Goal: Information Seeking & Learning: Learn about a topic

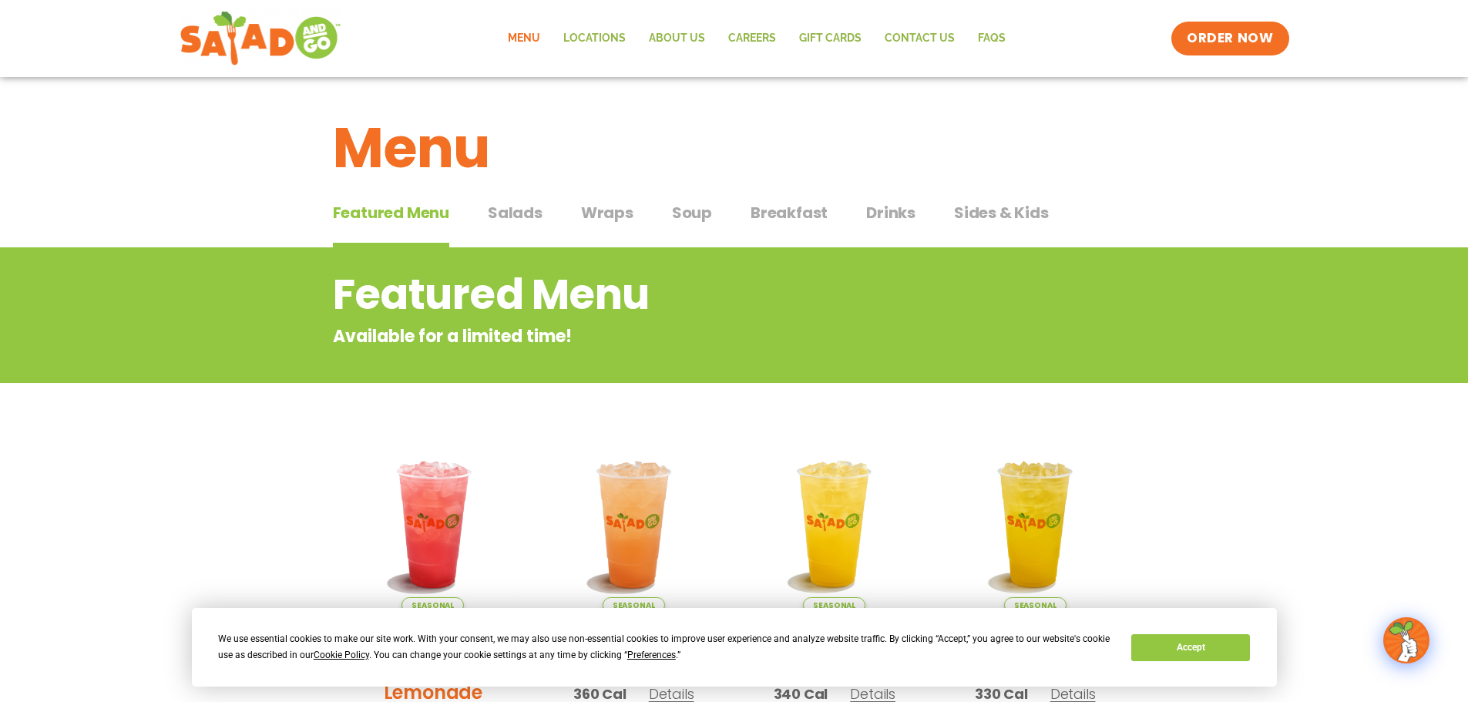
click at [507, 210] on span "Salads" at bounding box center [515, 212] width 55 height 23
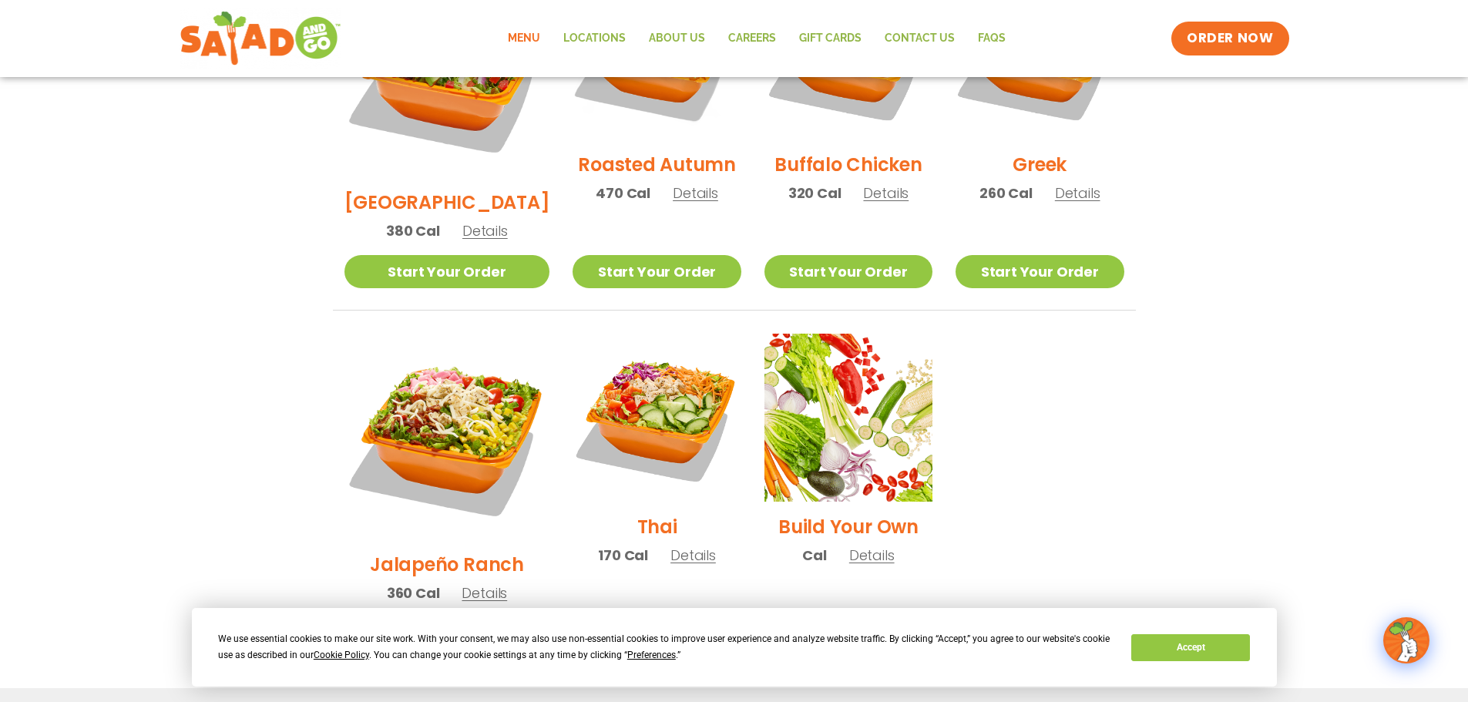
scroll to position [1156, 0]
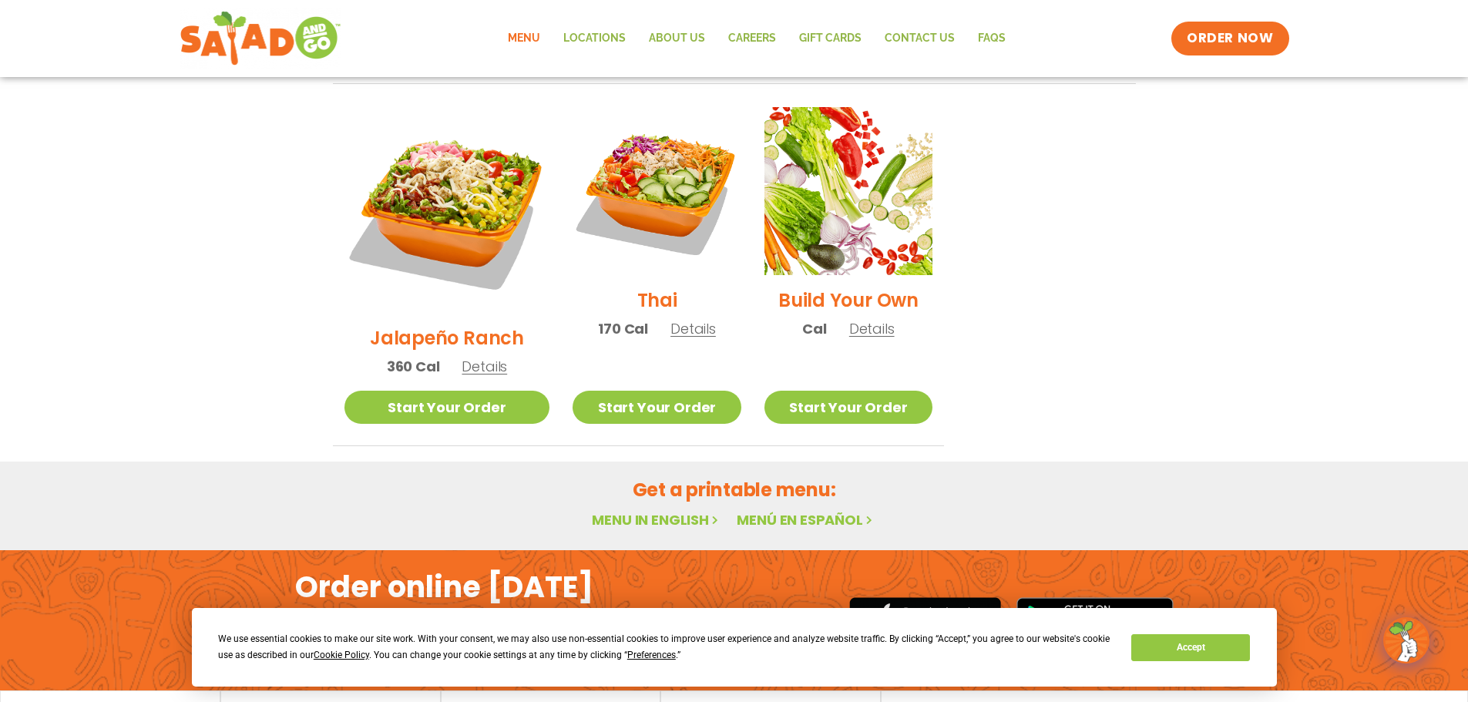
click at [641, 510] on link "Menu in English" at bounding box center [657, 519] width 130 height 19
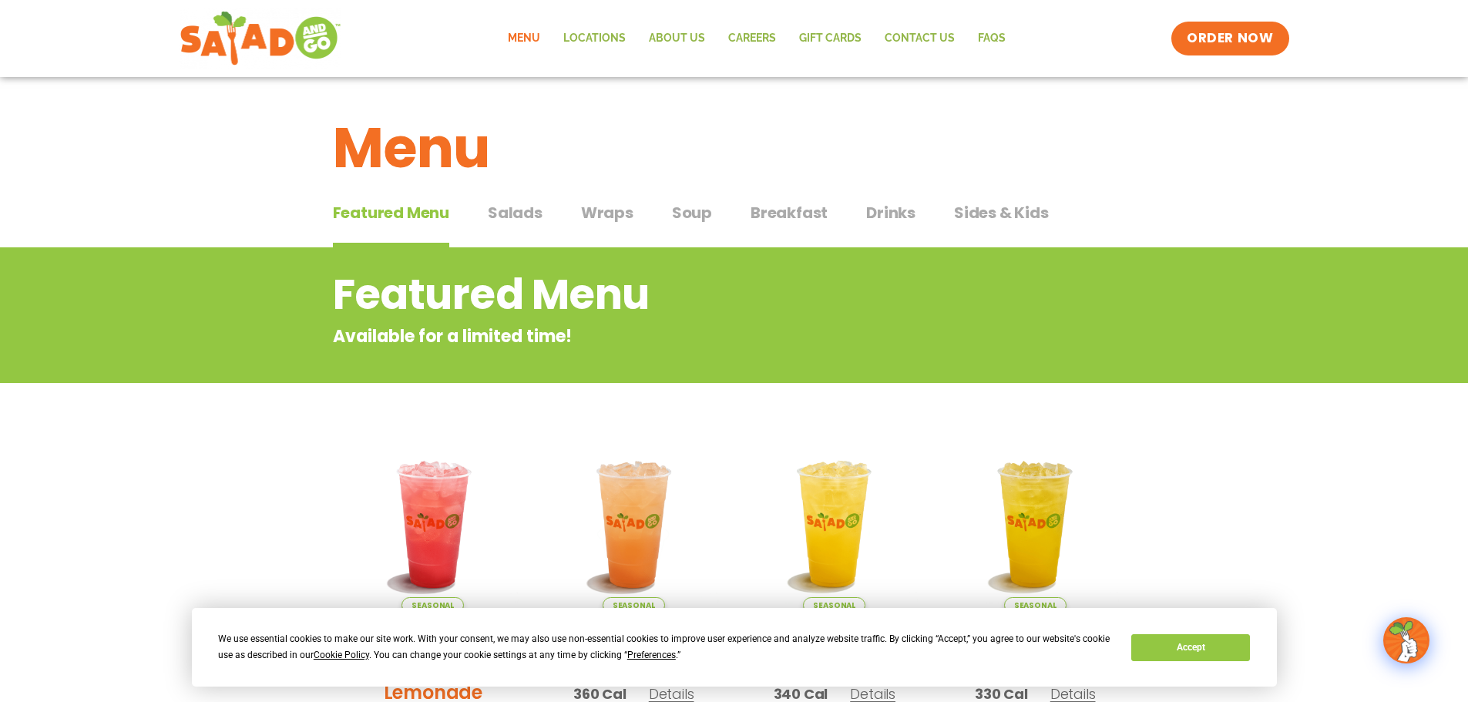
click at [518, 218] on span "Salads" at bounding box center [515, 212] width 55 height 23
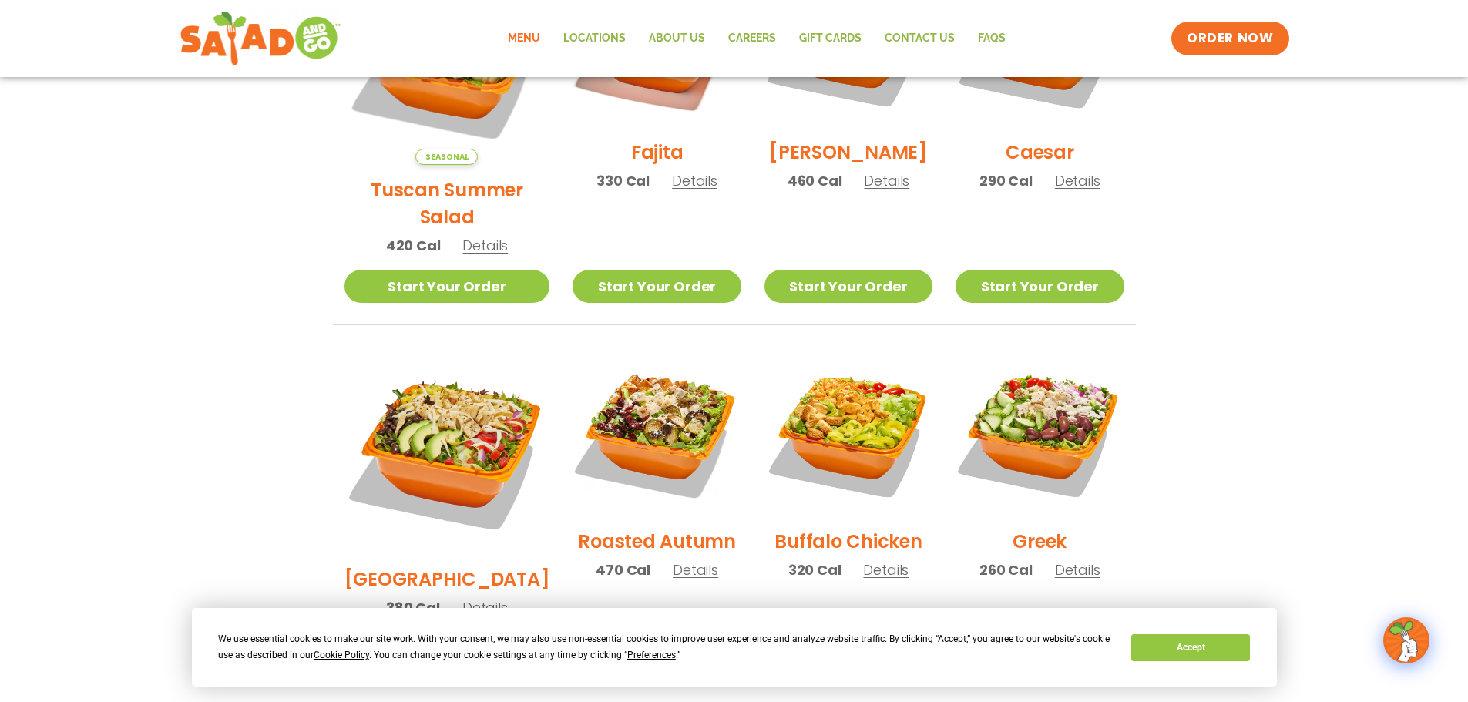
scroll to position [540, 0]
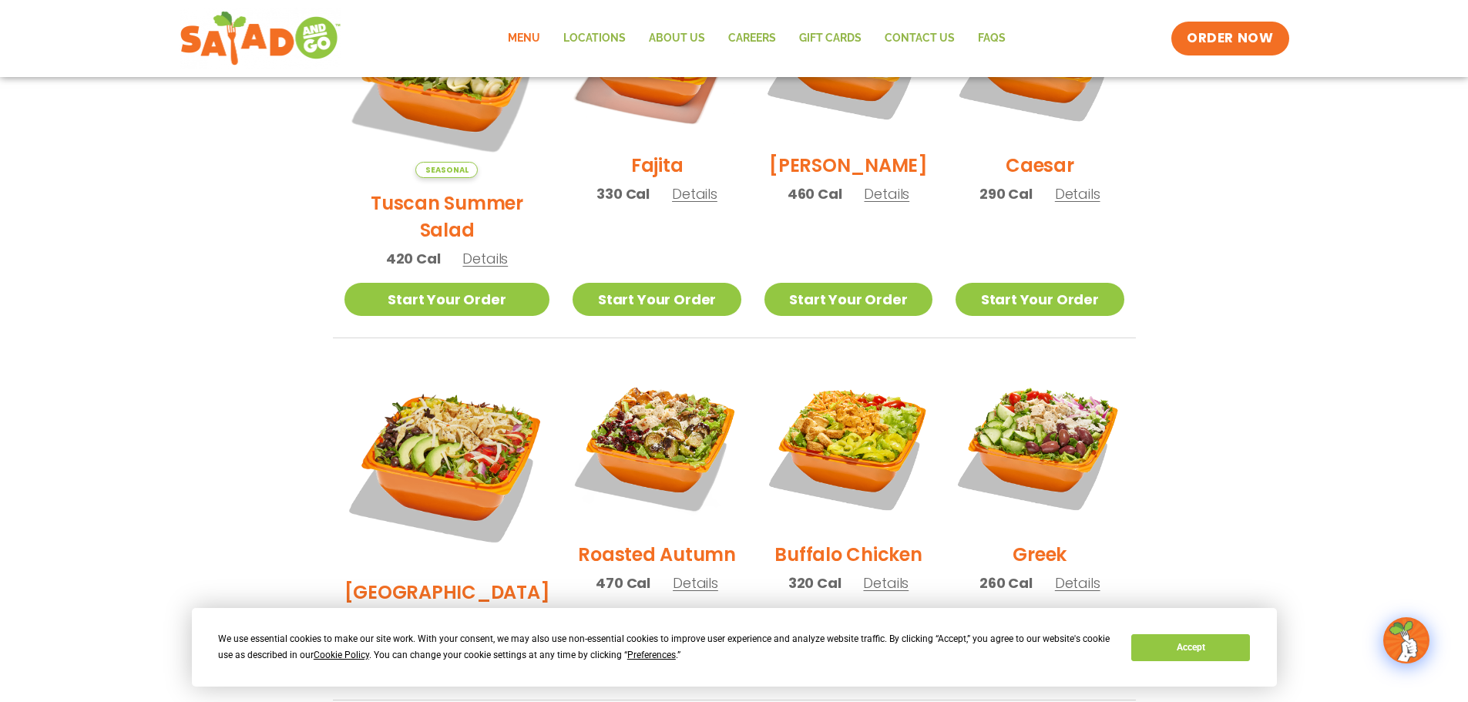
click at [476, 249] on span "Details" at bounding box center [485, 258] width 45 height 19
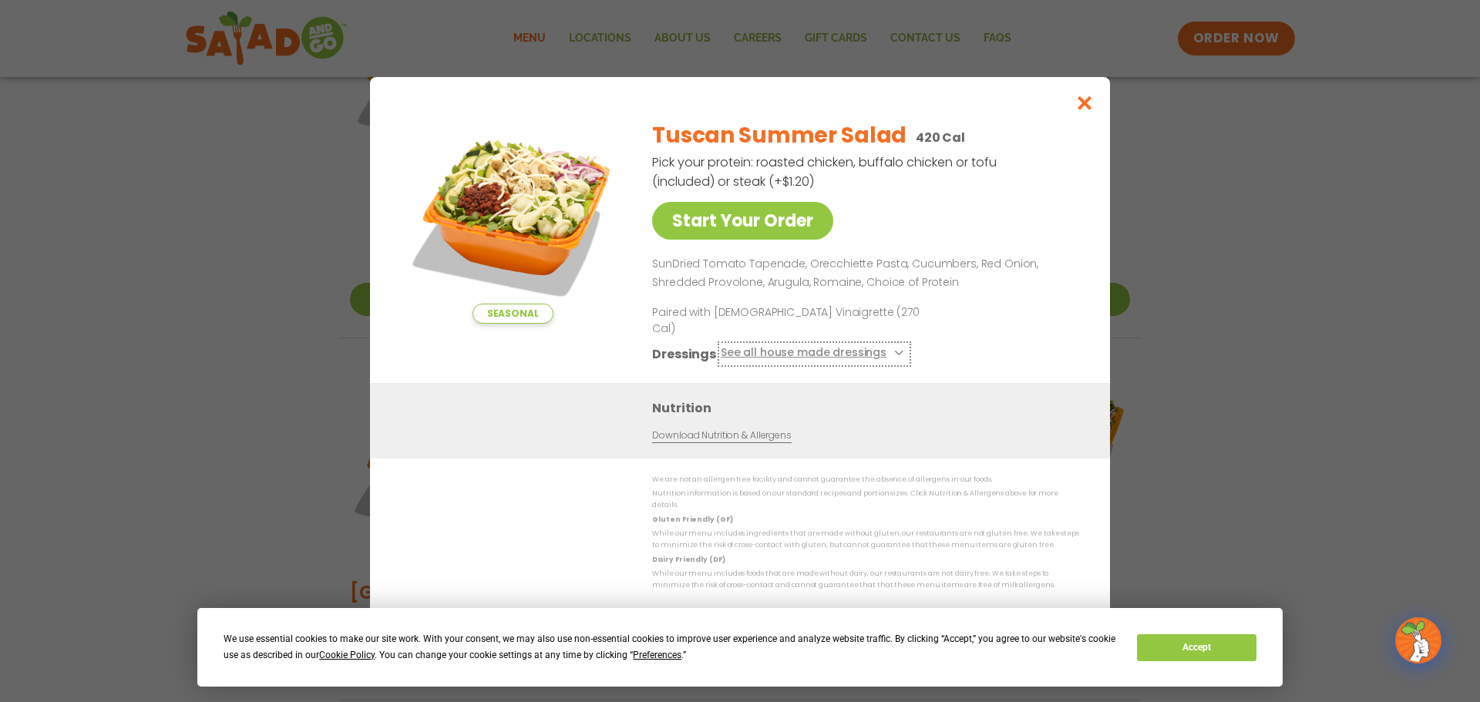
click at [894, 350] on icon at bounding box center [897, 353] width 6 height 6
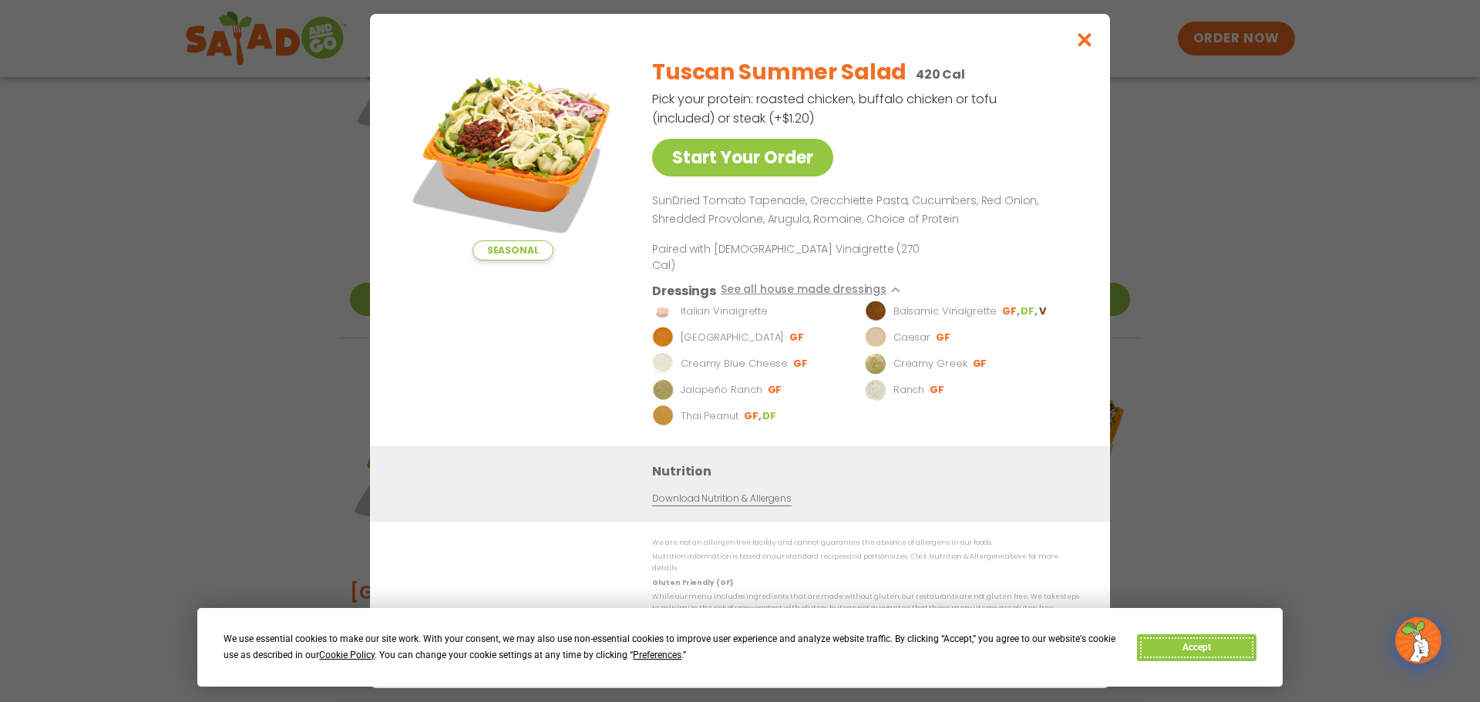
click at [1189, 648] on button "Accept" at bounding box center [1196, 647] width 119 height 27
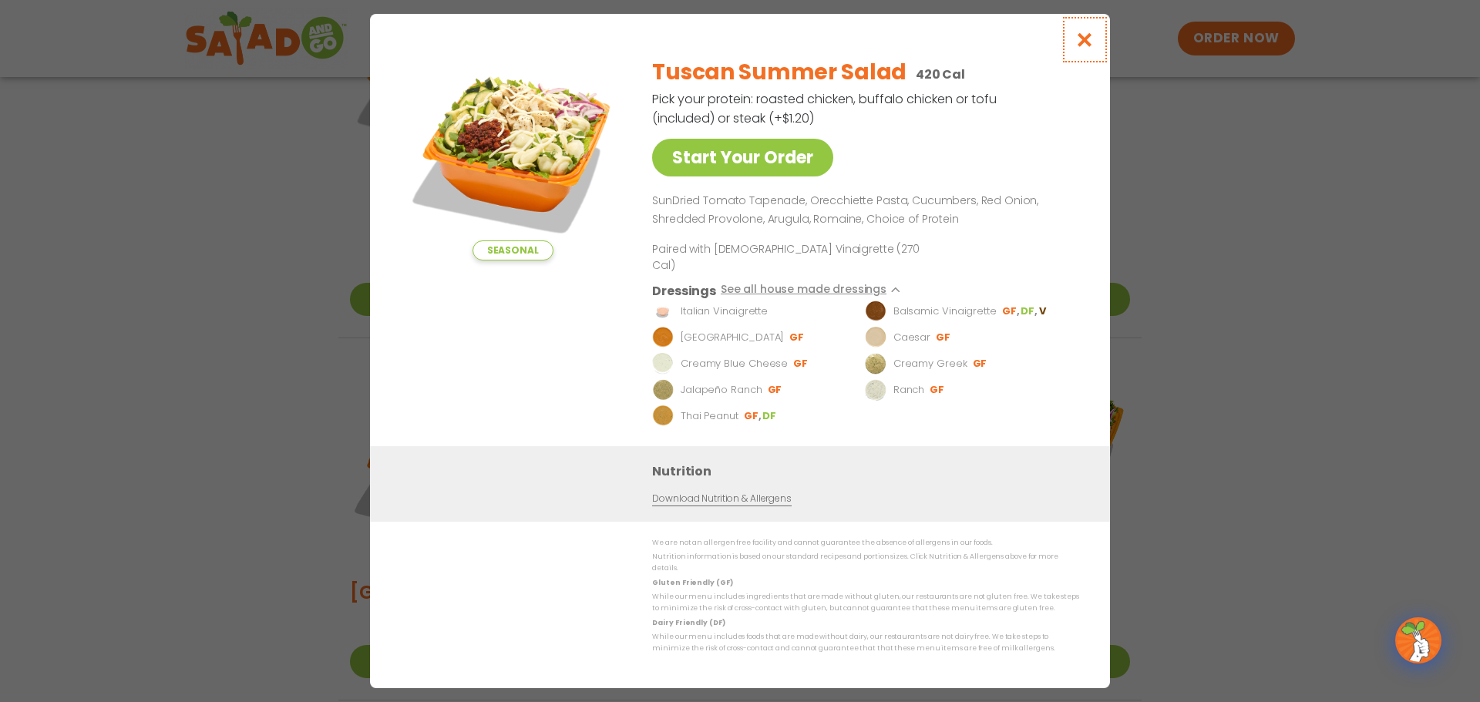
click at [1085, 48] on icon "Close modal" at bounding box center [1084, 40] width 19 height 16
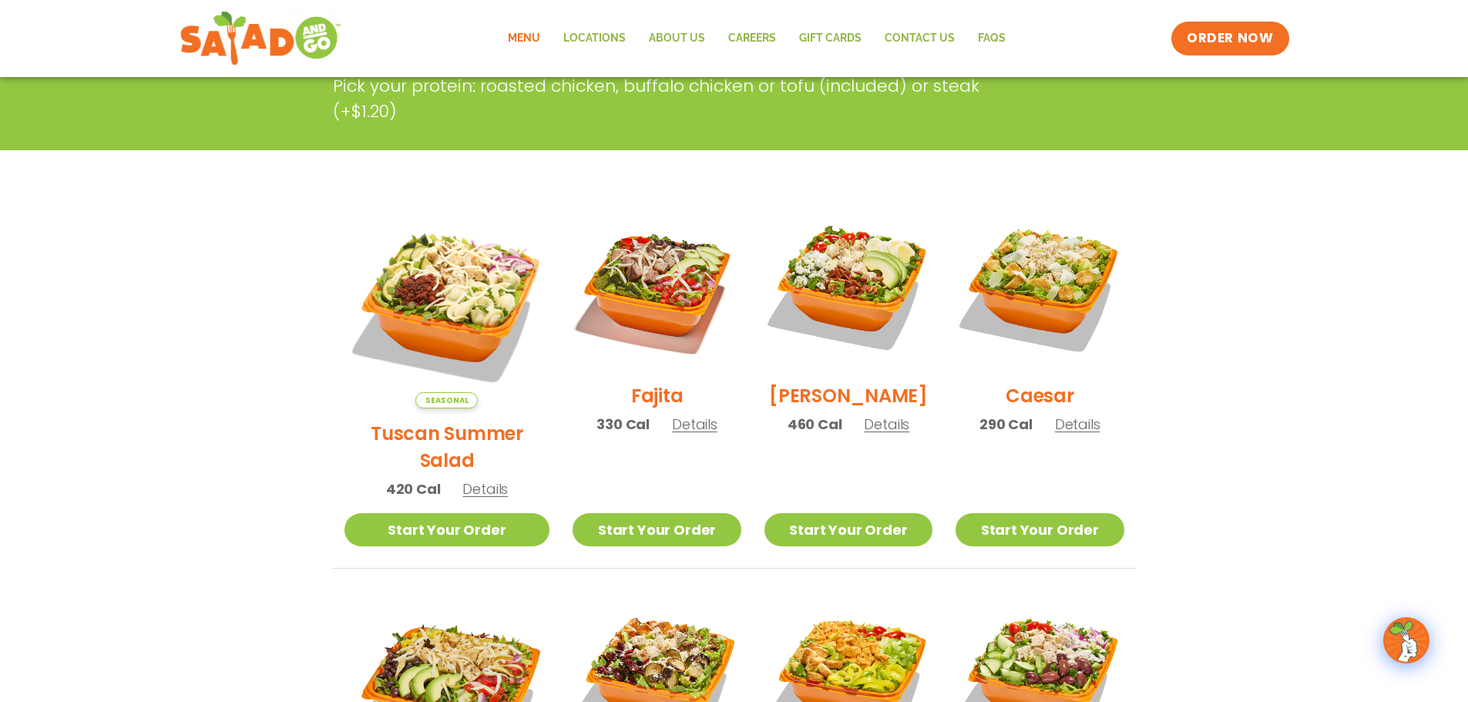
scroll to position [308, 0]
click at [672, 435] on span "Details" at bounding box center [694, 424] width 45 height 19
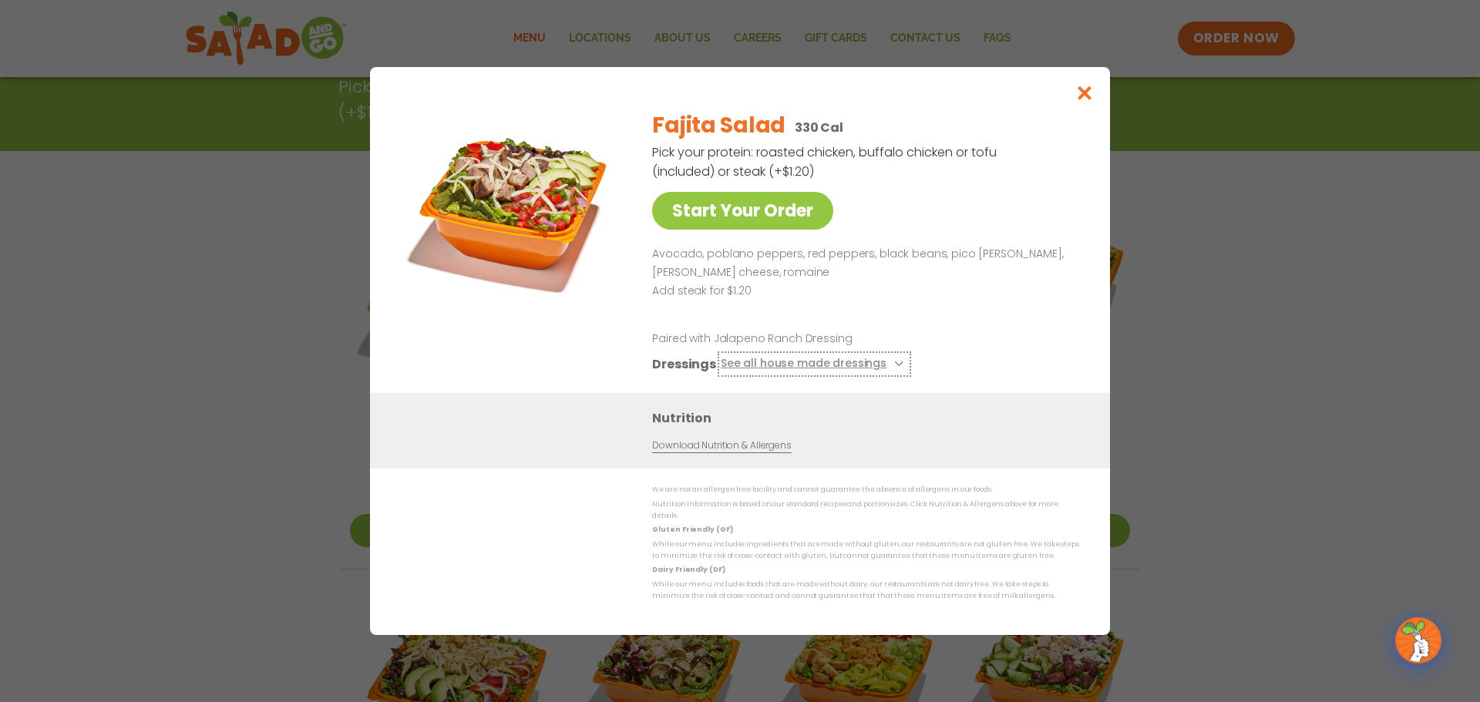
click at [894, 367] on icon at bounding box center [897, 364] width 6 height 6
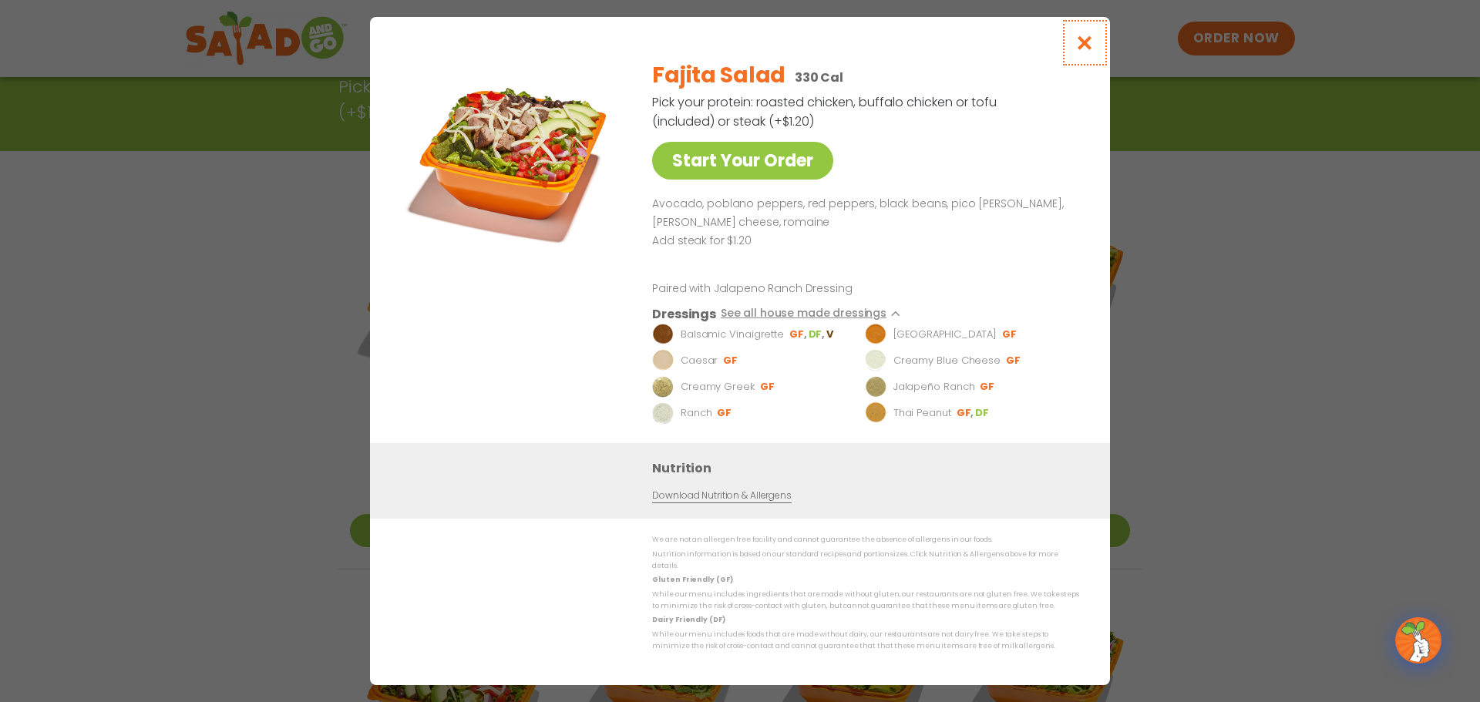
click at [1085, 48] on icon "Close modal" at bounding box center [1084, 43] width 19 height 16
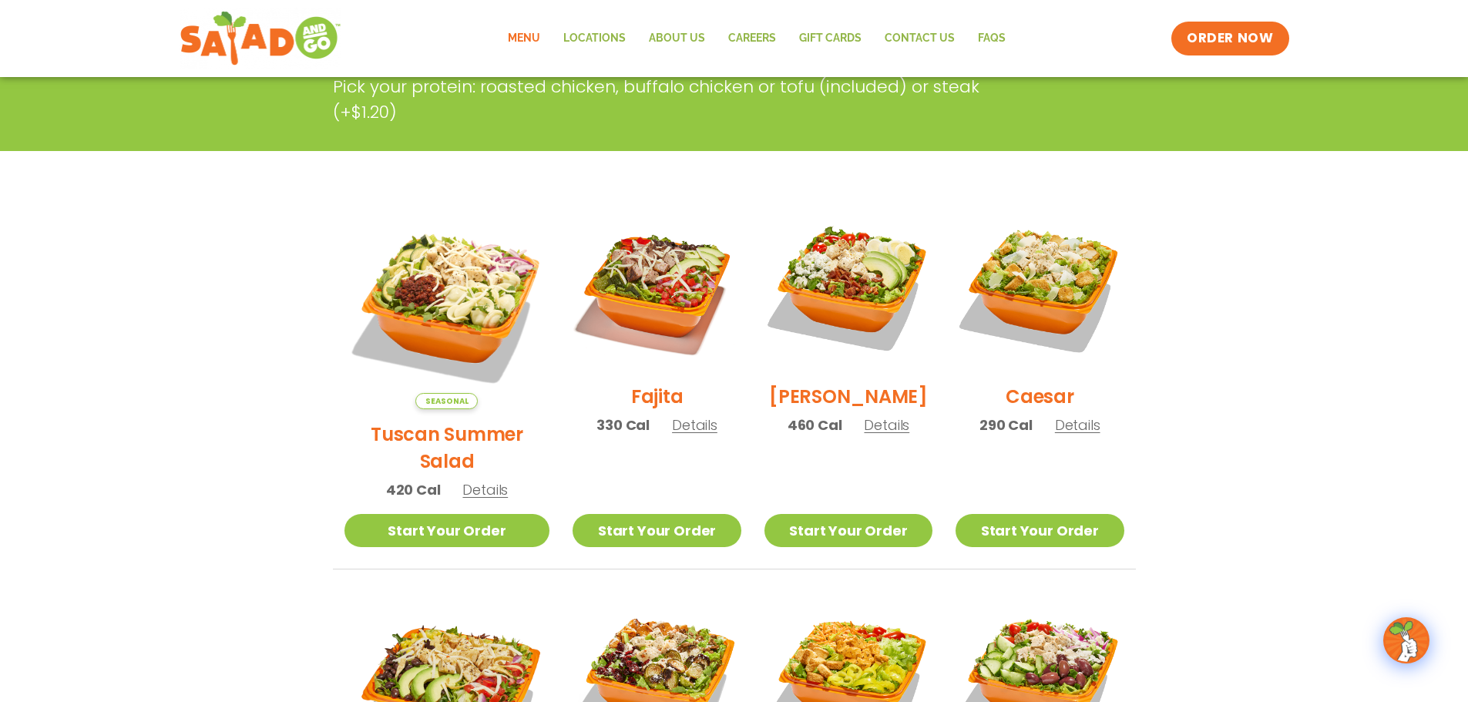
click at [864, 435] on span "Details" at bounding box center [886, 424] width 45 height 19
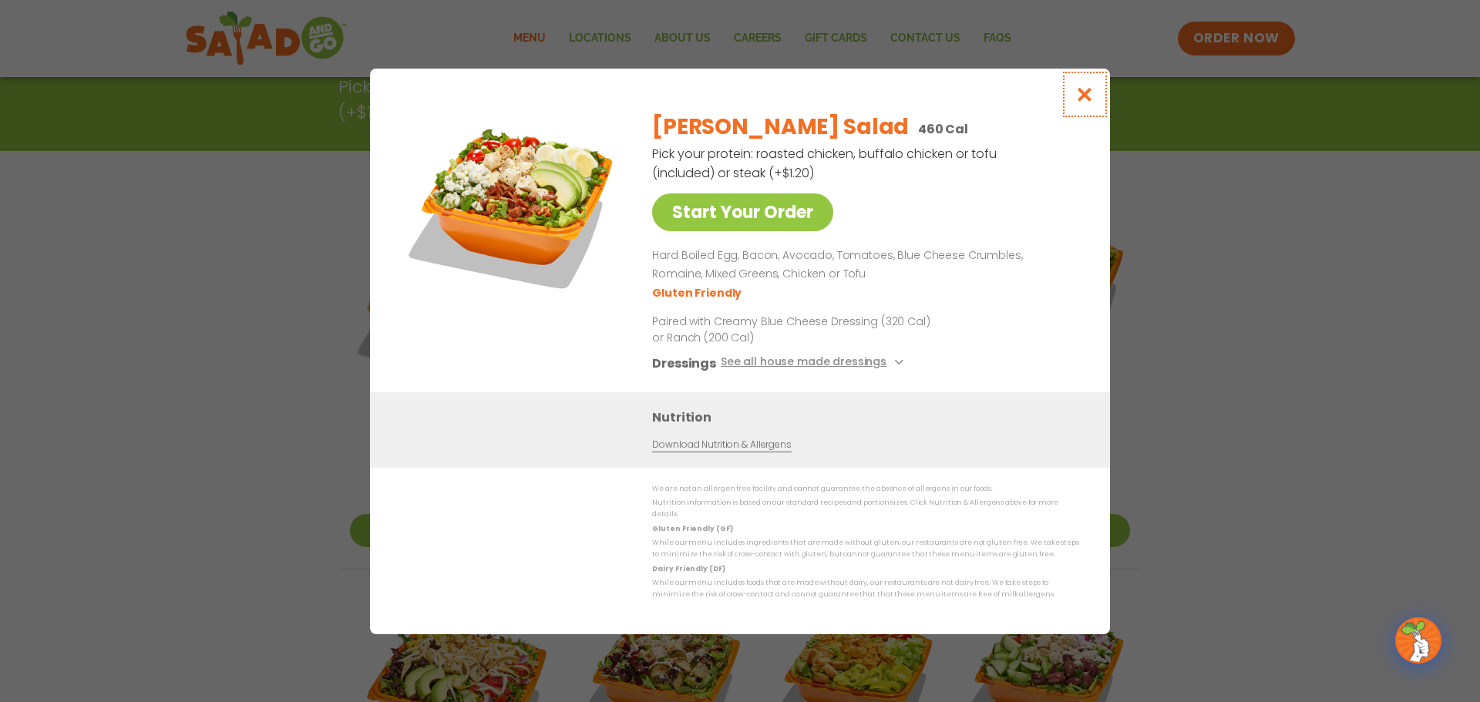
click at [1088, 102] on icon "Close modal" at bounding box center [1084, 94] width 19 height 16
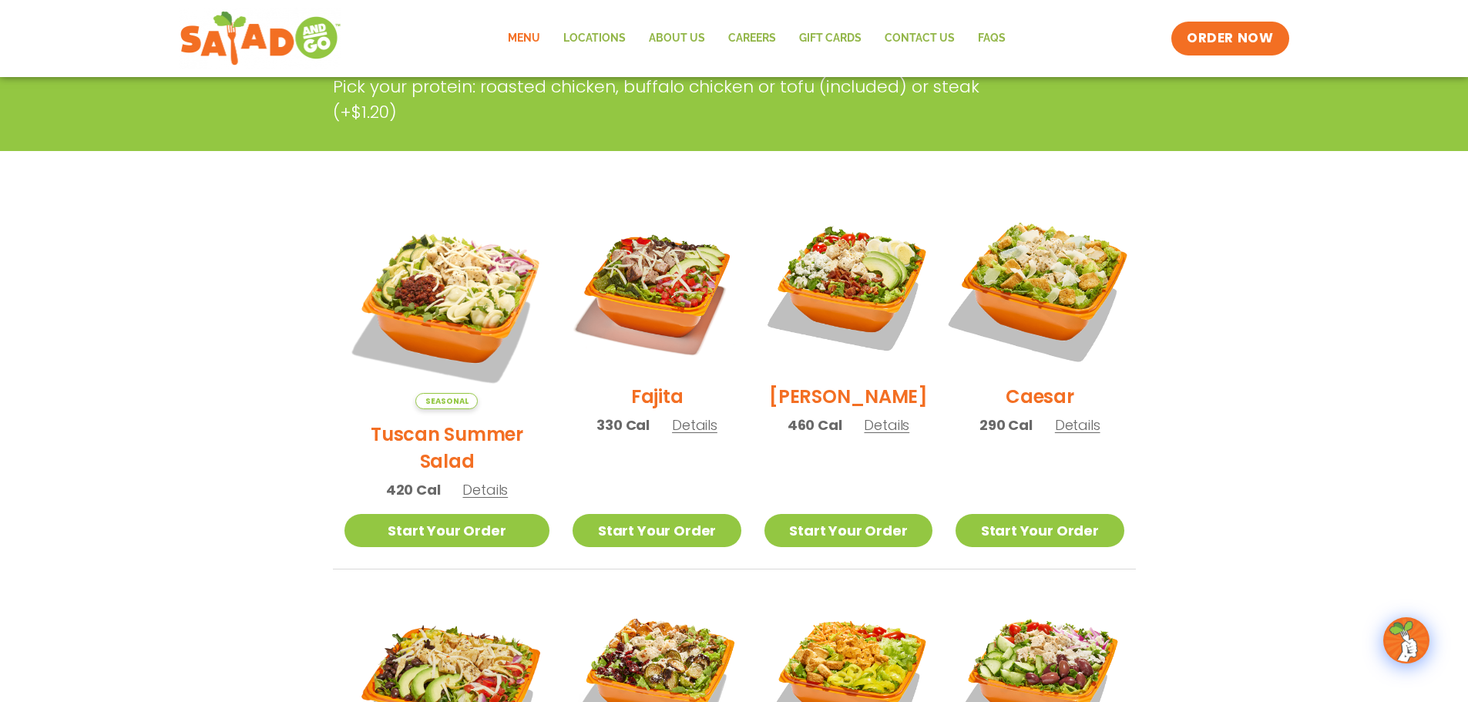
click at [1071, 274] on img at bounding box center [1039, 287] width 197 height 197
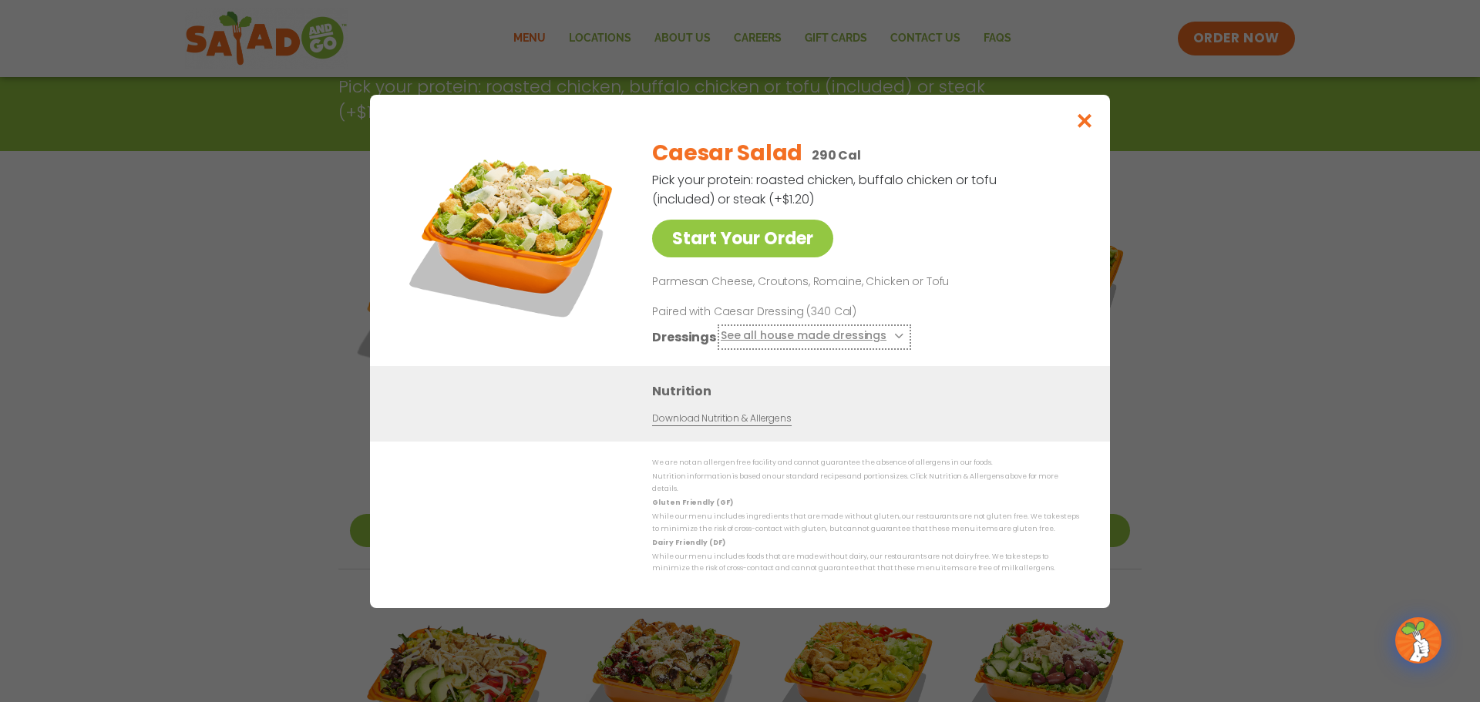
click at [894, 339] on icon at bounding box center [897, 336] width 6 height 6
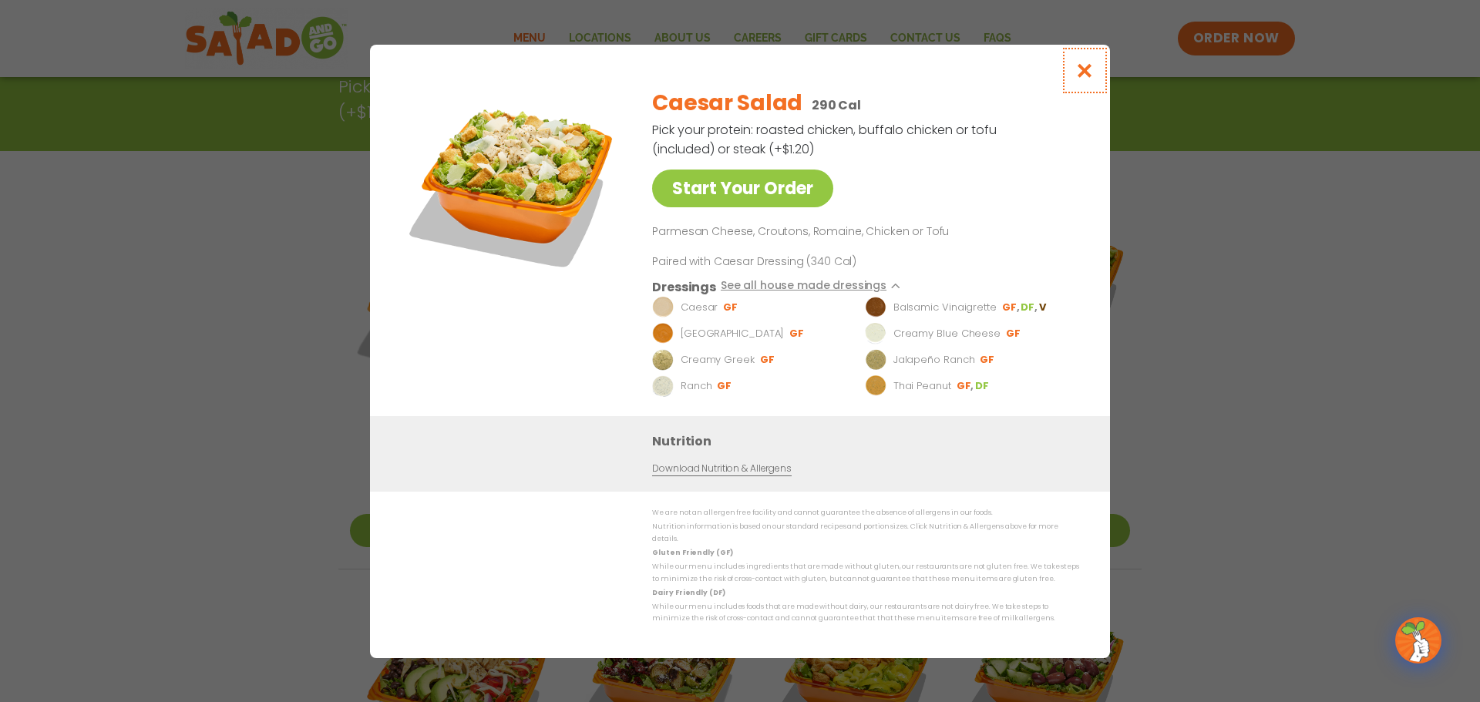
click at [1086, 77] on icon "Close modal" at bounding box center [1084, 70] width 19 height 16
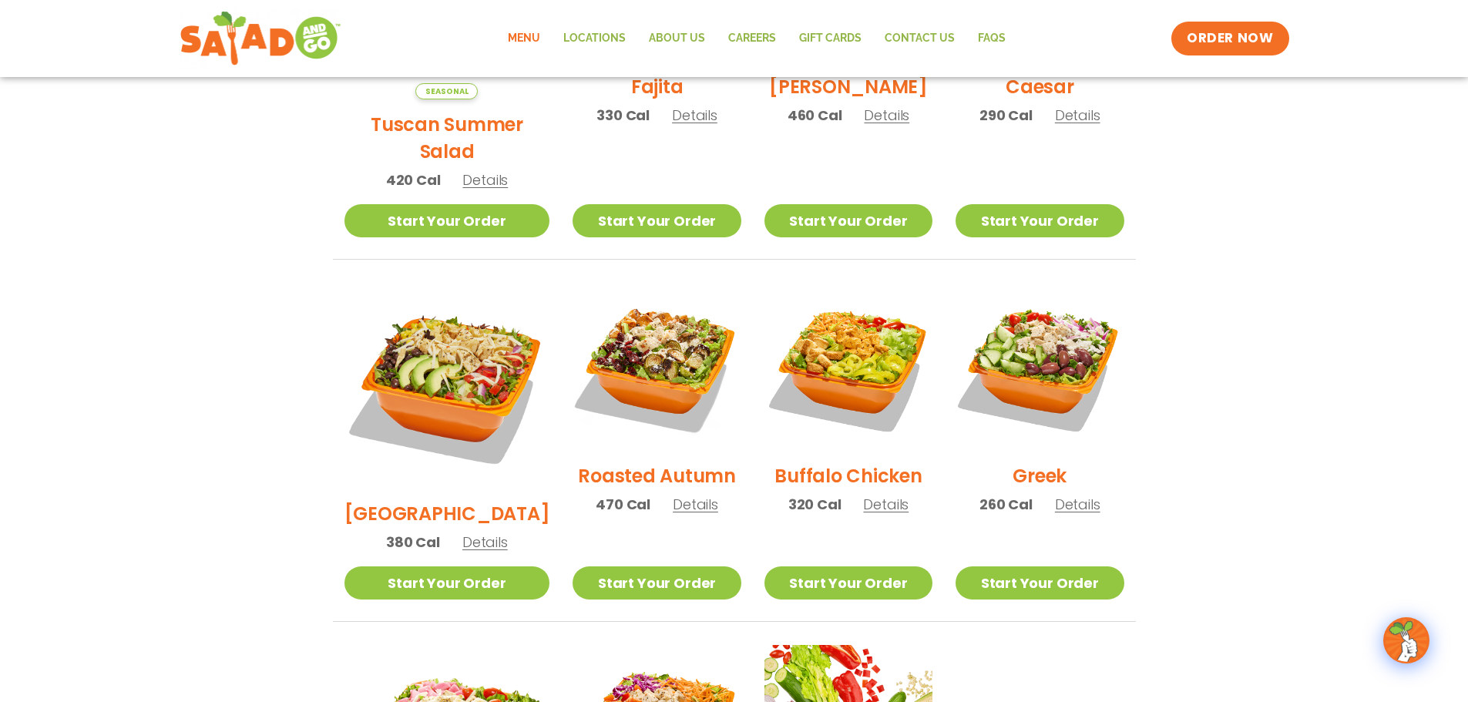
scroll to position [694, 0]
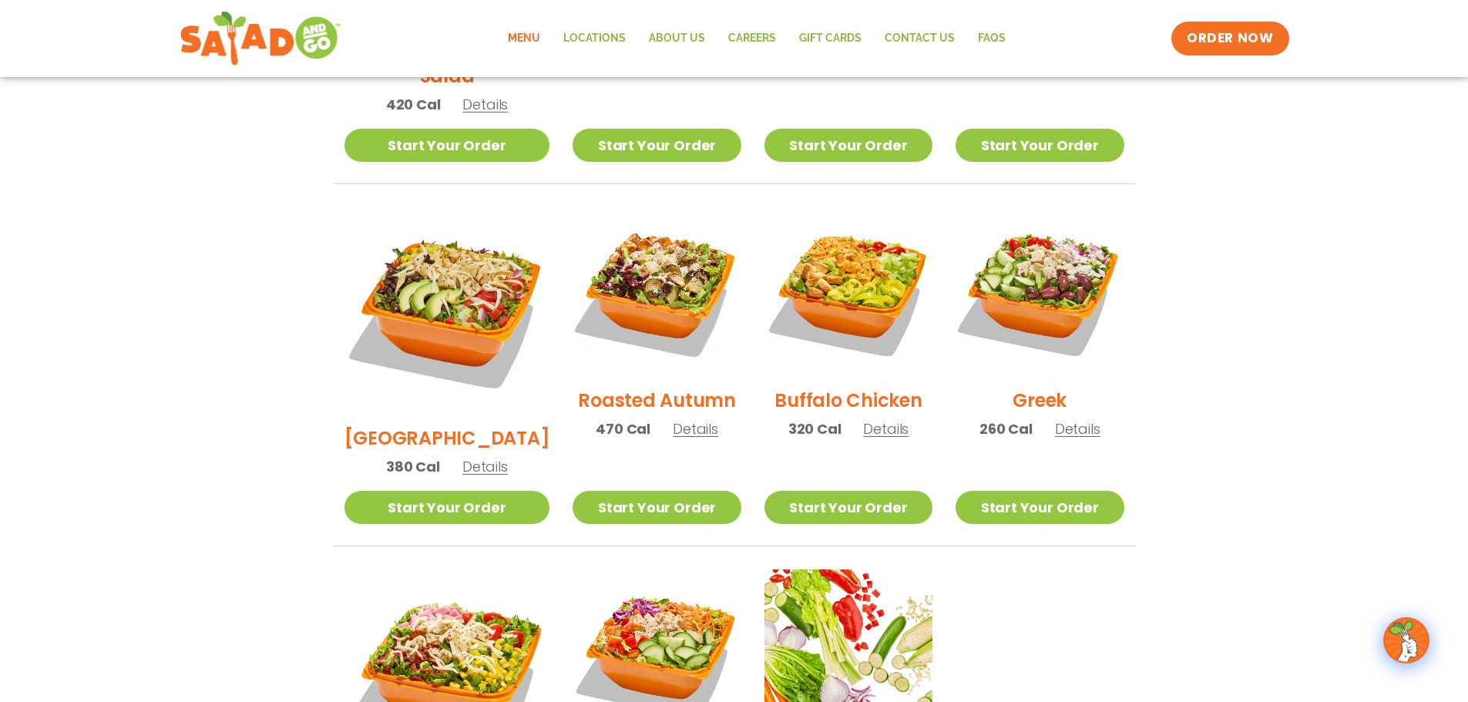
click at [673, 419] on span "Details" at bounding box center [695, 428] width 45 height 19
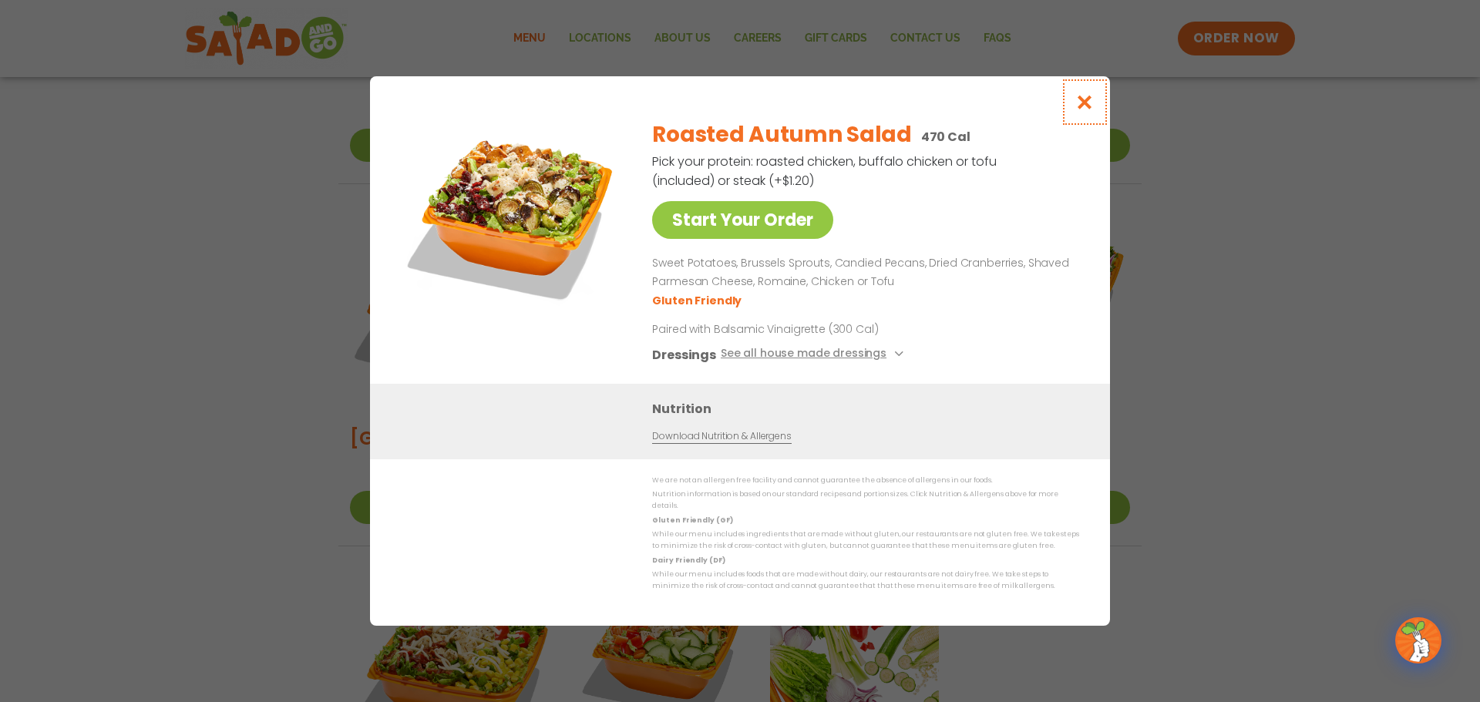
click at [1080, 109] on icon "Close modal" at bounding box center [1084, 102] width 19 height 16
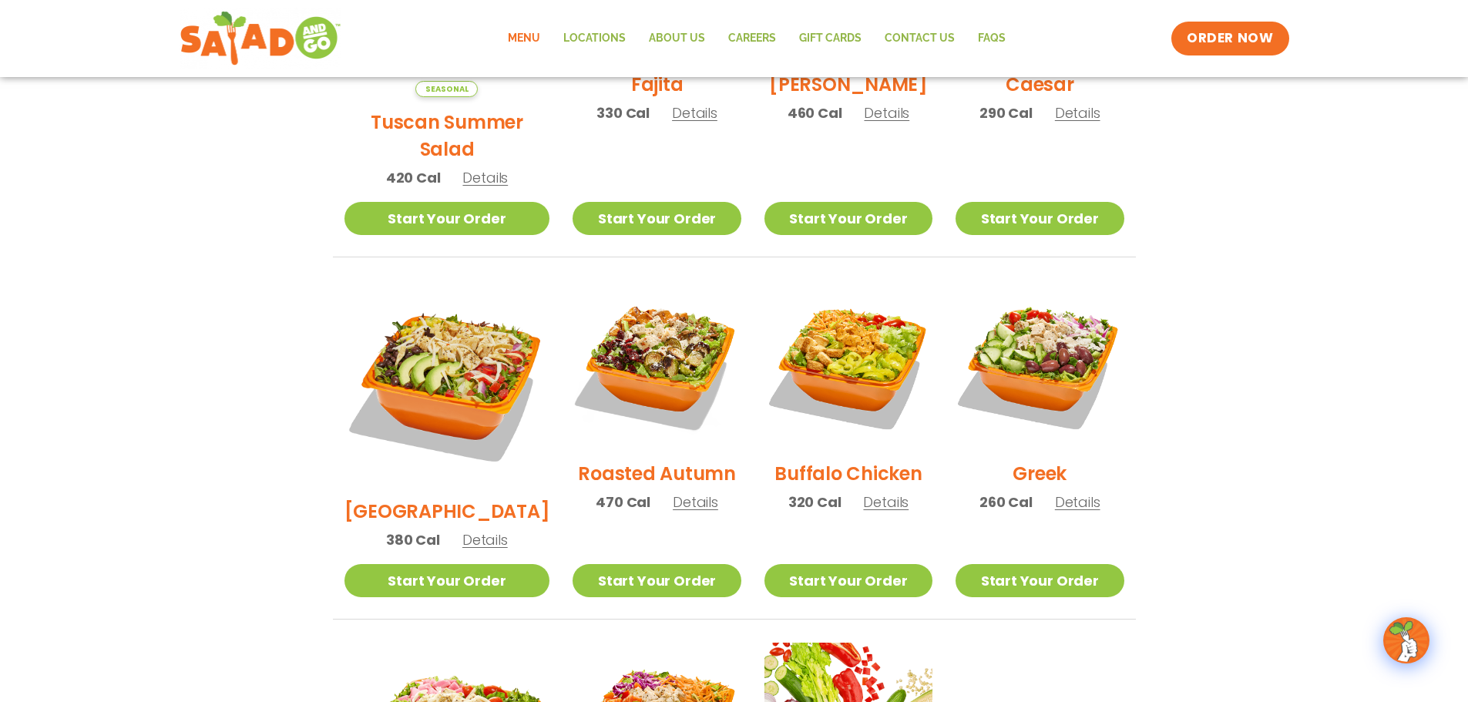
scroll to position [540, 0]
